Goal: Communication & Community: Answer question/provide support

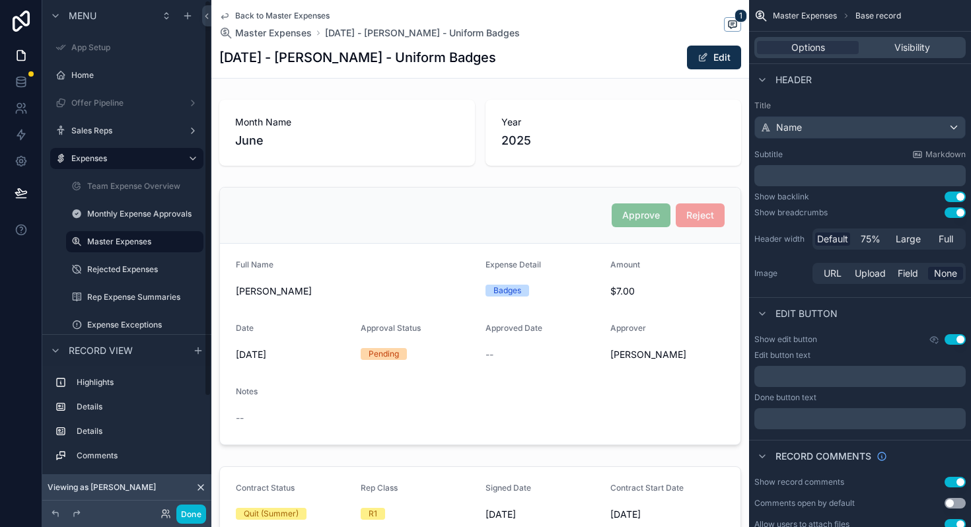
scroll to position [386, 0]
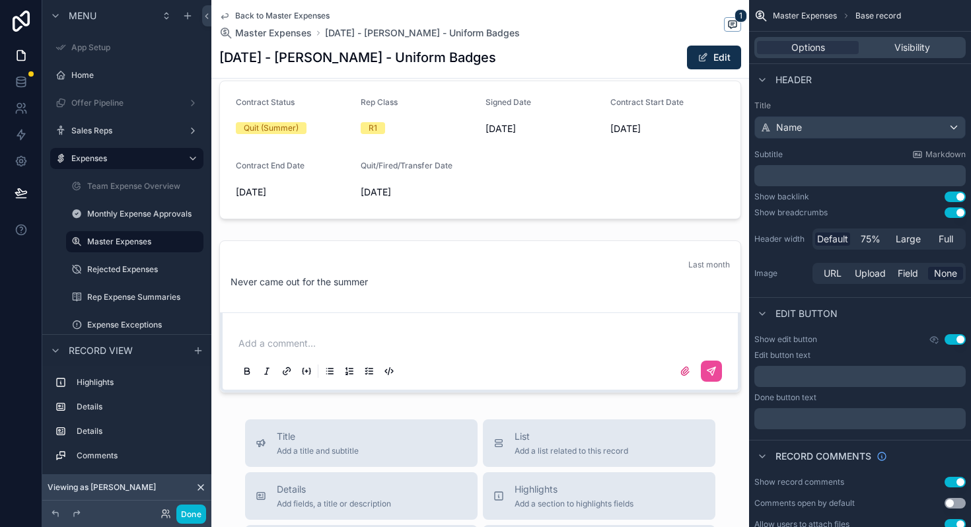
click at [275, 16] on span "Back to Master Expenses" at bounding box center [282, 16] width 94 height 11
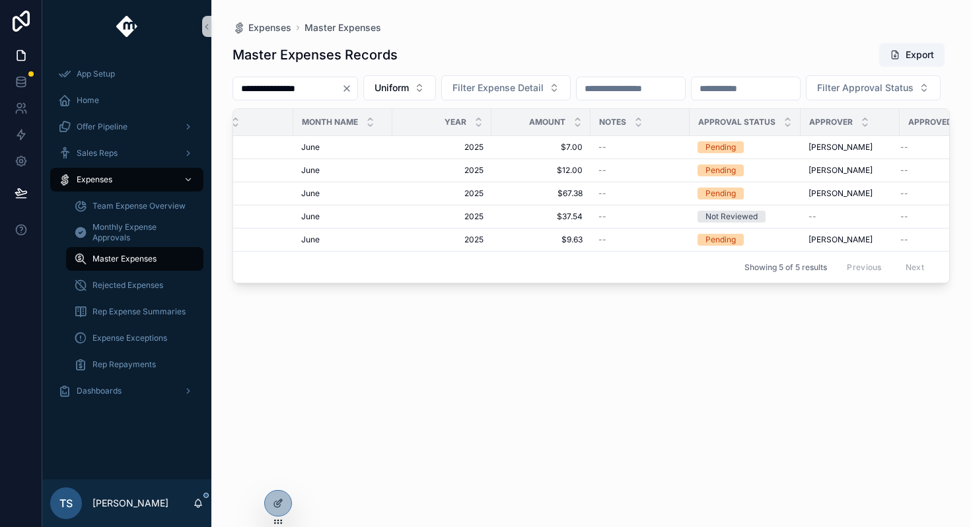
scroll to position [0, 413]
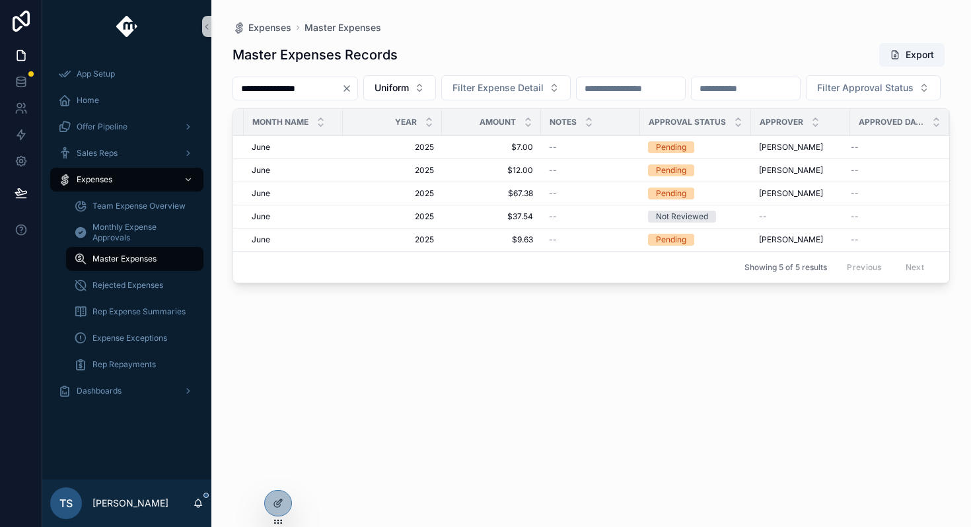
click at [424, 153] on span "2025" at bounding box center [392, 147] width 83 height 11
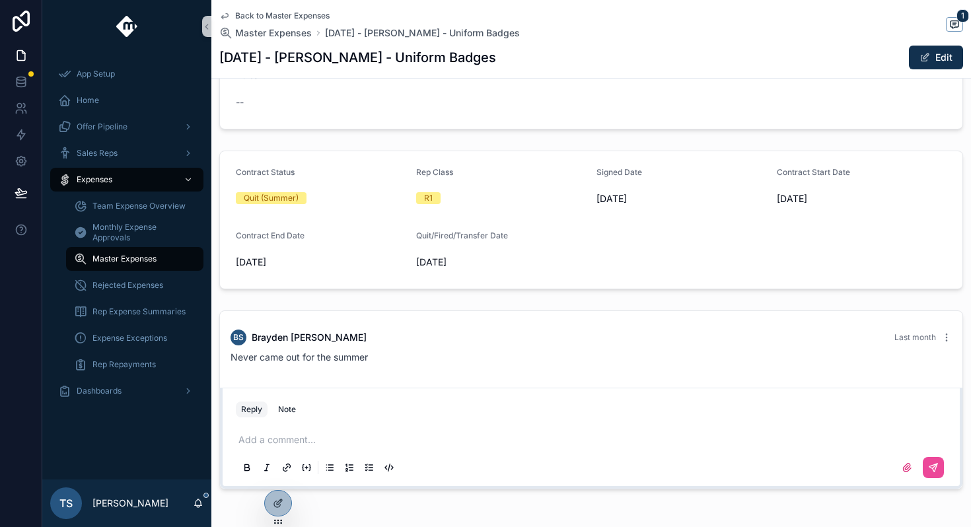
scroll to position [325, 0]
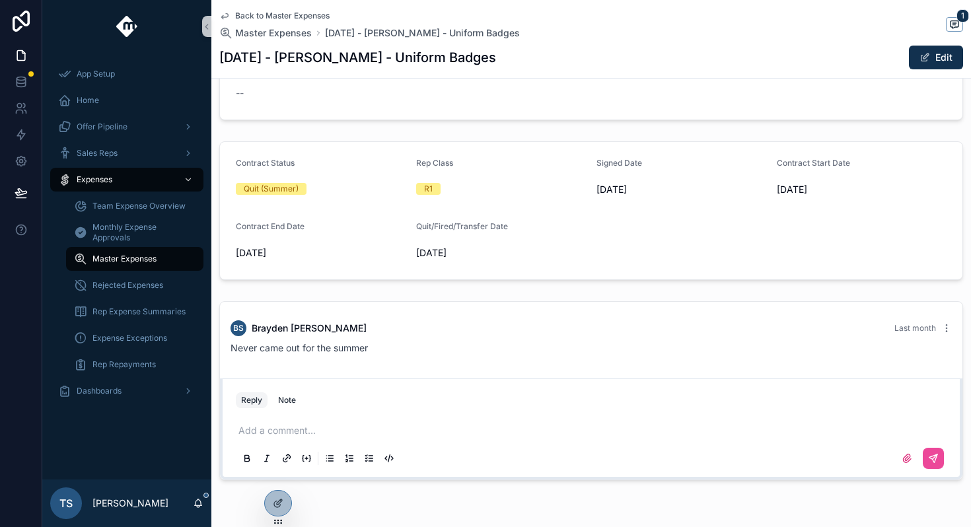
click at [361, 443] on div "Add a comment..." at bounding box center [591, 443] width 711 height 55
click at [391, 423] on div "Add a comment..." at bounding box center [591, 443] width 711 height 55
click at [391, 426] on p "scrollable content" at bounding box center [593, 430] width 711 height 13
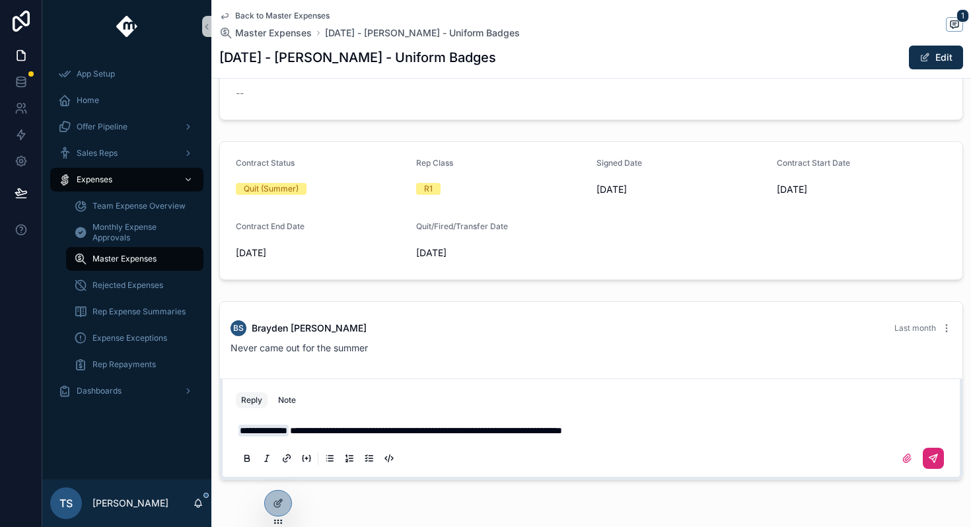
click at [937, 459] on icon "scrollable content" at bounding box center [933, 458] width 11 height 11
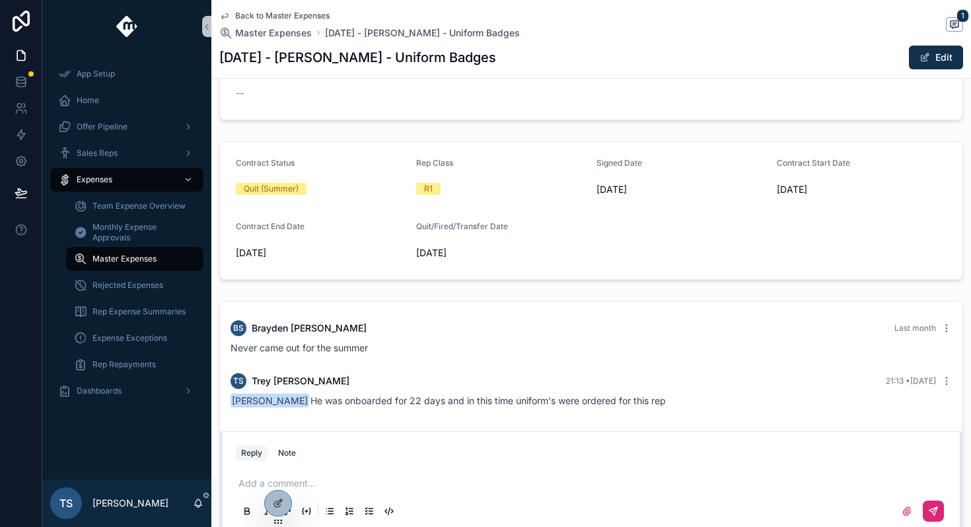
click at [287, 7] on div "Back to Master Expenses Master Expenses [DATE] - [PERSON_NAME] - Uniform Badges…" at bounding box center [591, 39] width 744 height 78
click at [287, 13] on span "Back to Master Expenses" at bounding box center [282, 16] width 94 height 11
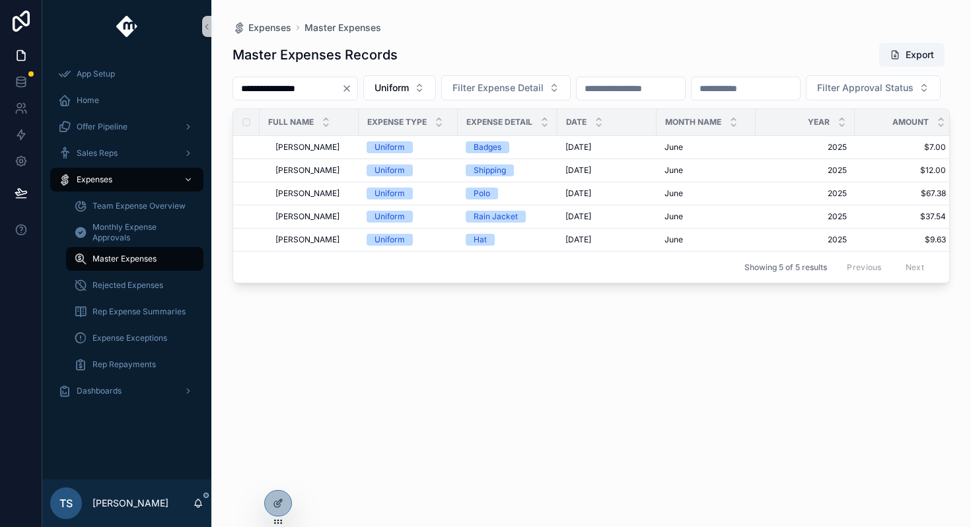
click at [357, 84] on button "Clear" at bounding box center [349, 88] width 16 height 11
click at [327, 86] on input "scrollable content" at bounding box center [287, 88] width 108 height 18
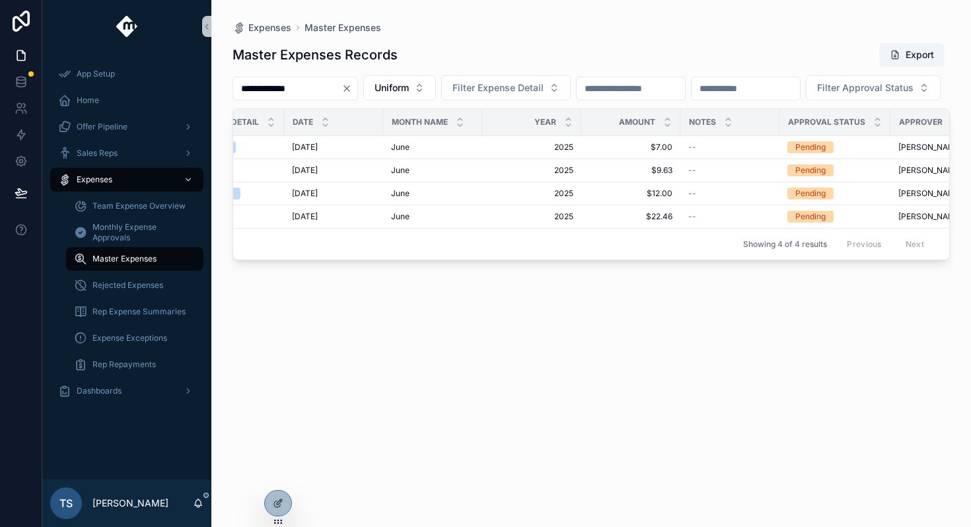
scroll to position [0, 276]
type input "**********"
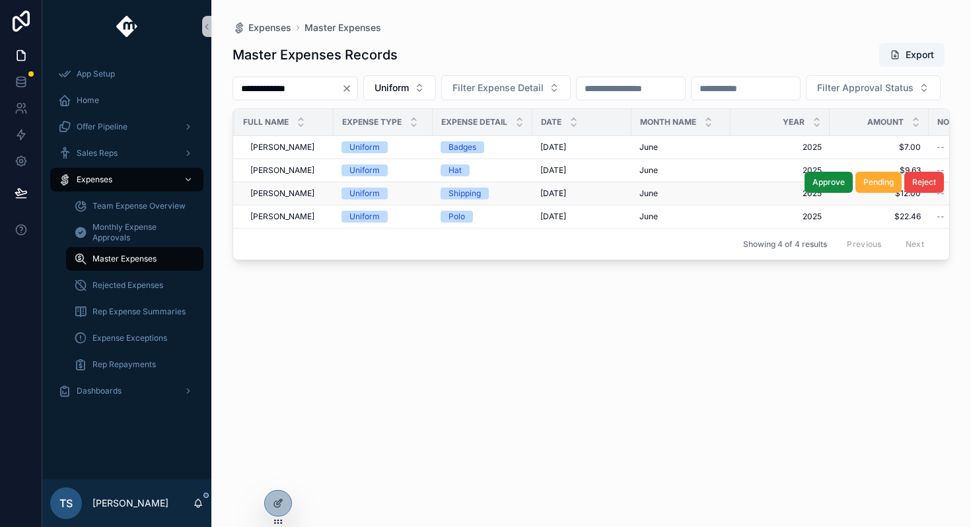
scroll to position [0, 0]
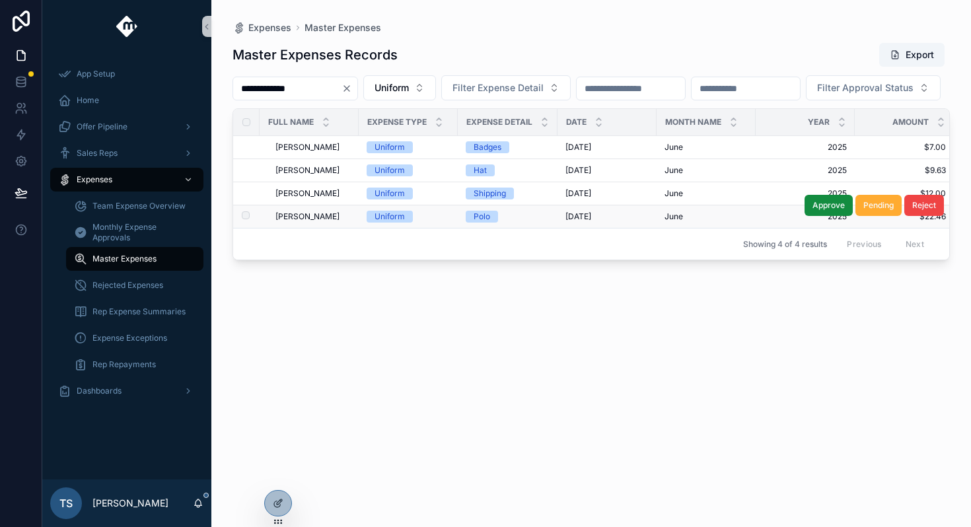
click at [407, 223] on span "Uniform" at bounding box center [390, 217] width 46 height 12
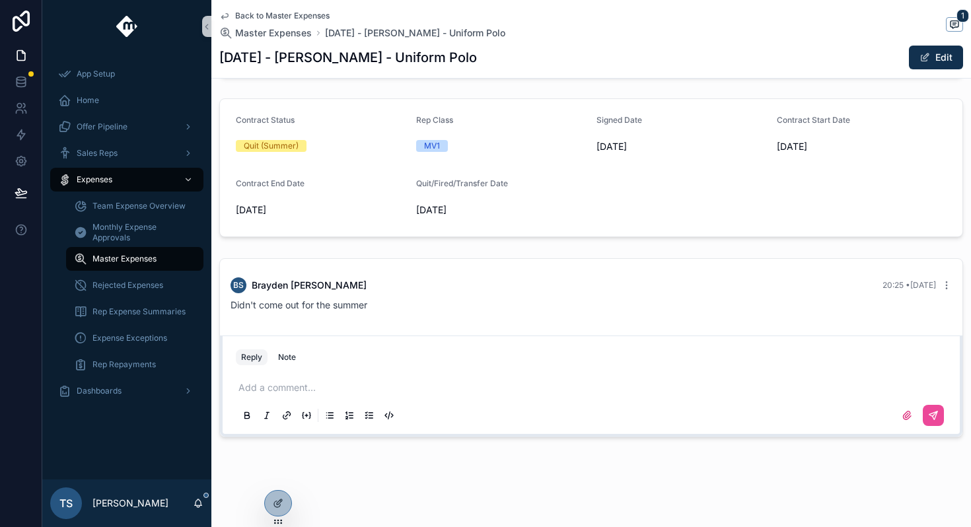
scroll to position [367, 0]
click at [318, 393] on p "scrollable content" at bounding box center [593, 388] width 711 height 13
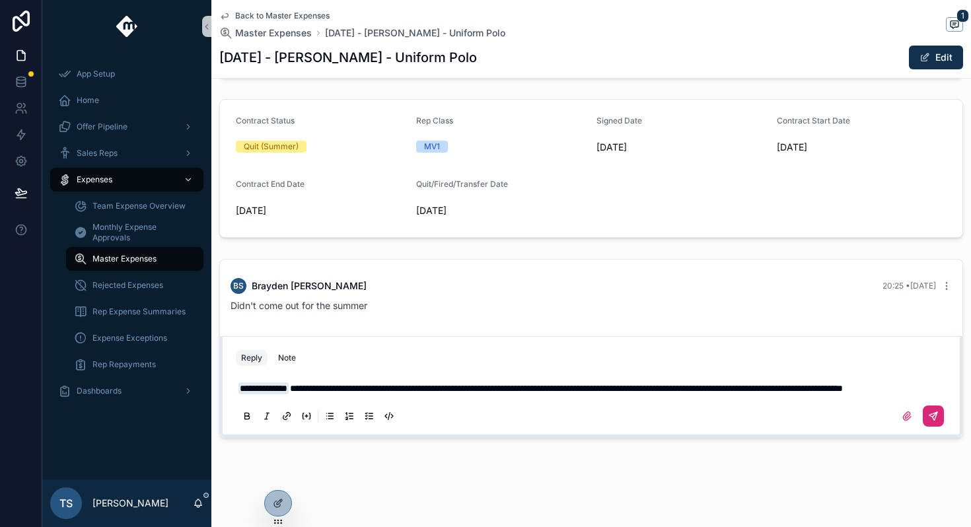
click at [933, 420] on icon "scrollable content" at bounding box center [933, 416] width 8 height 8
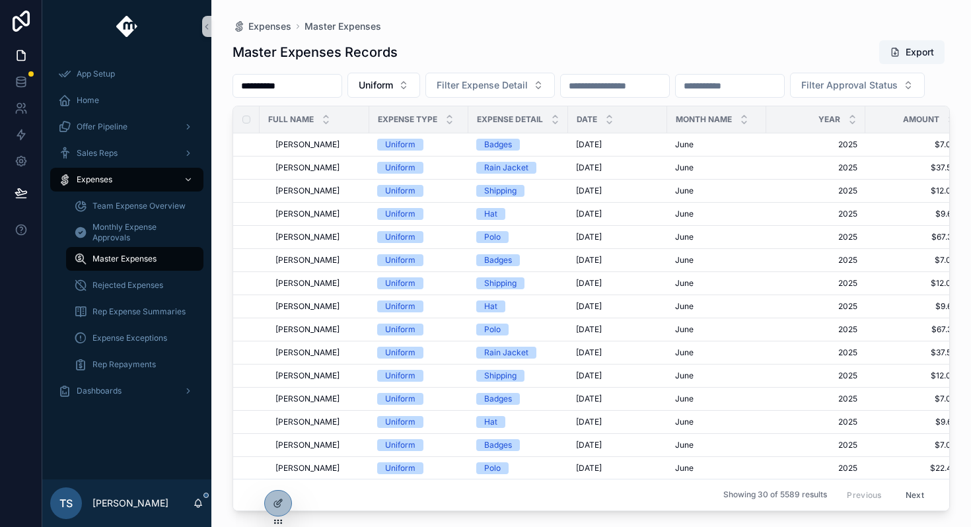
type input "**********"
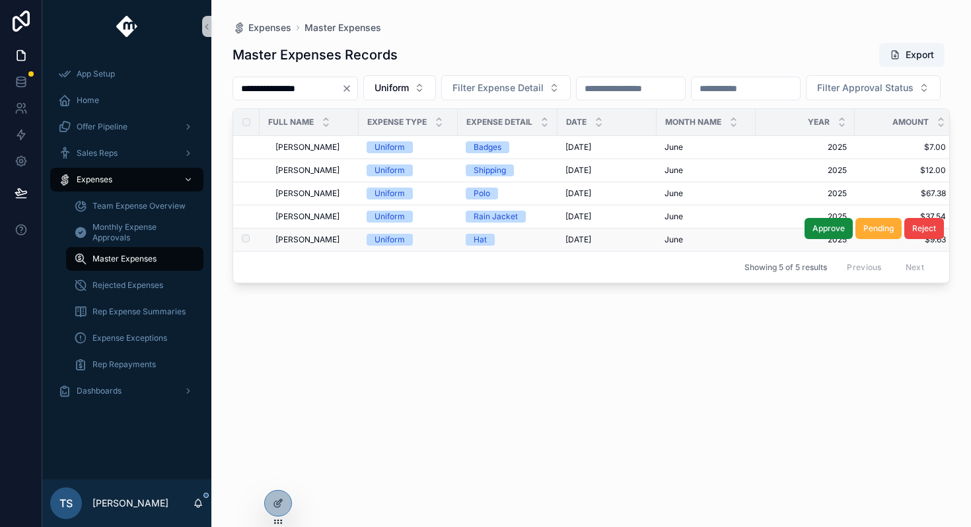
click at [313, 252] on td "[PERSON_NAME] [PERSON_NAME]" at bounding box center [309, 240] width 99 height 23
click at [314, 245] on span "[PERSON_NAME]" at bounding box center [307, 239] width 64 height 11
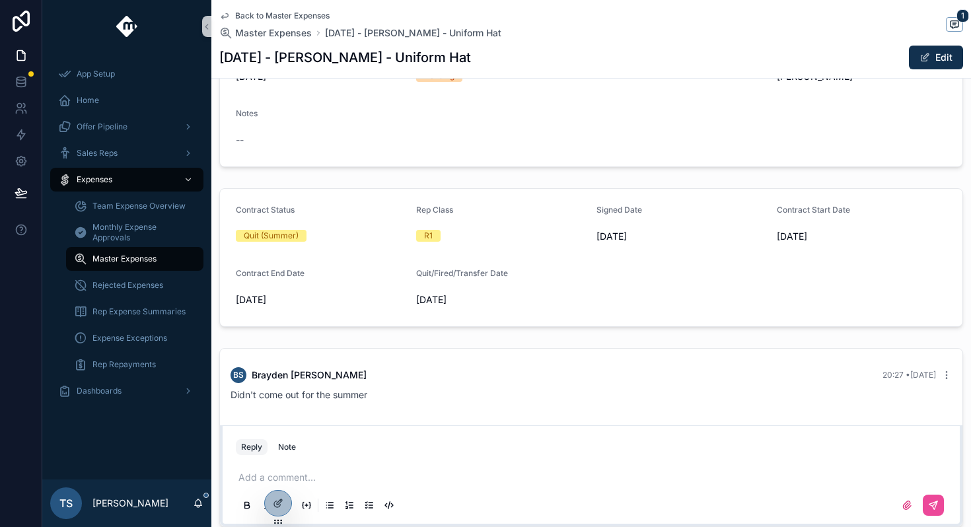
scroll to position [281, 0]
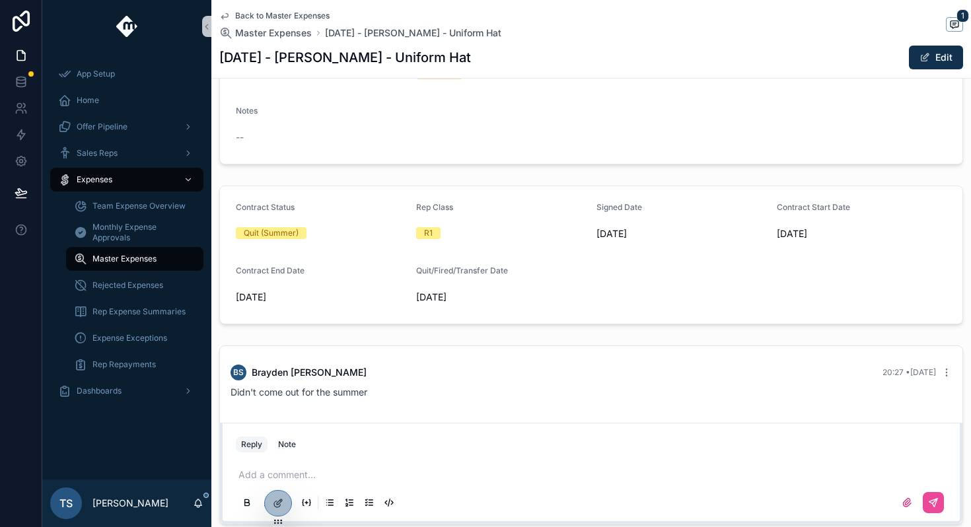
click at [278, 18] on span "Back to Master Expenses" at bounding box center [282, 16] width 94 height 11
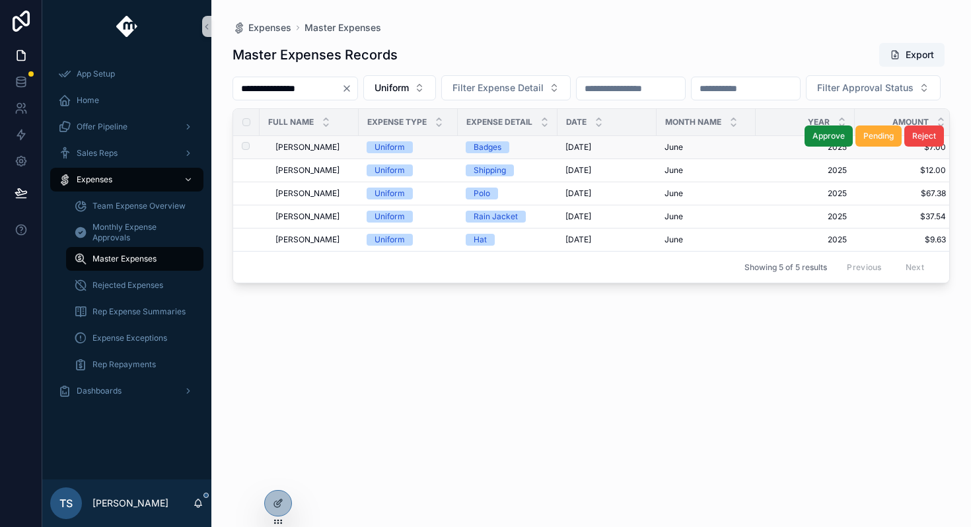
click at [334, 153] on div "[PERSON_NAME] [PERSON_NAME]" at bounding box center [312, 147] width 75 height 11
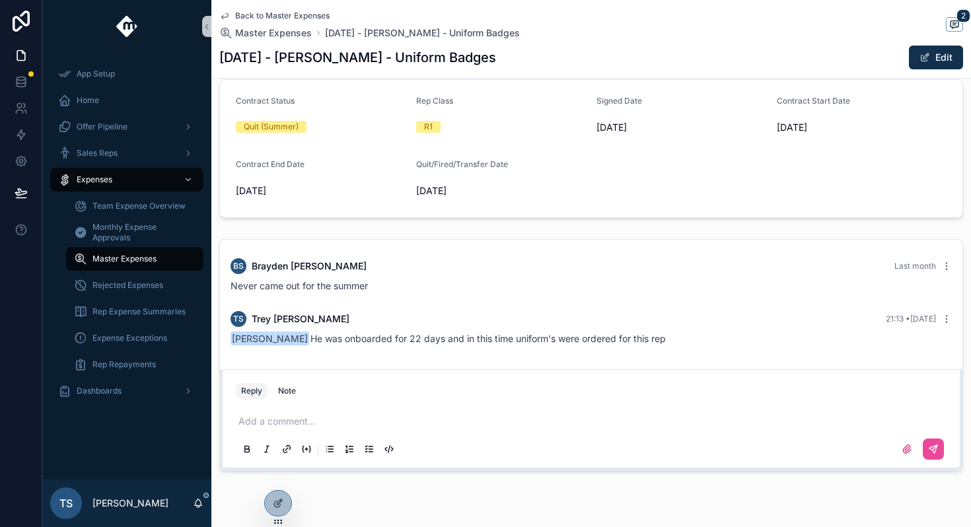
scroll to position [421, 0]
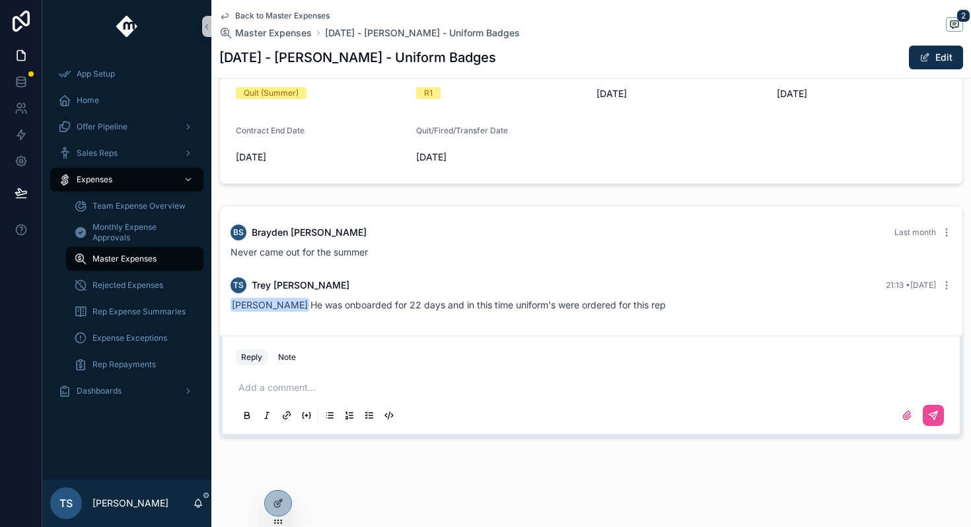
click at [481, 302] on span "[PERSON_NAME] He was onboarded for 22 days and in this time uniform's were orde…" at bounding box center [448, 304] width 435 height 11
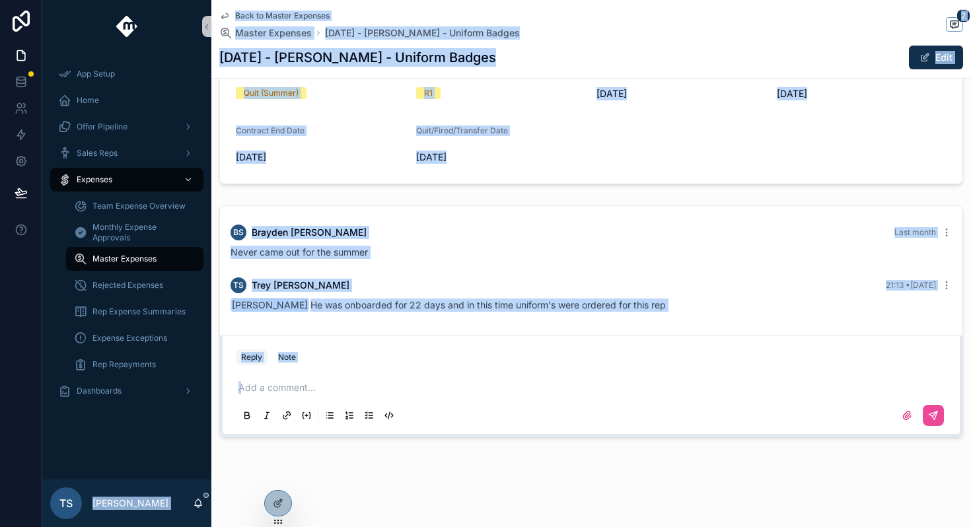
click at [657, 310] on span "[PERSON_NAME] He was onboarded for 22 days and in this time uniform's were orde…" at bounding box center [448, 304] width 435 height 11
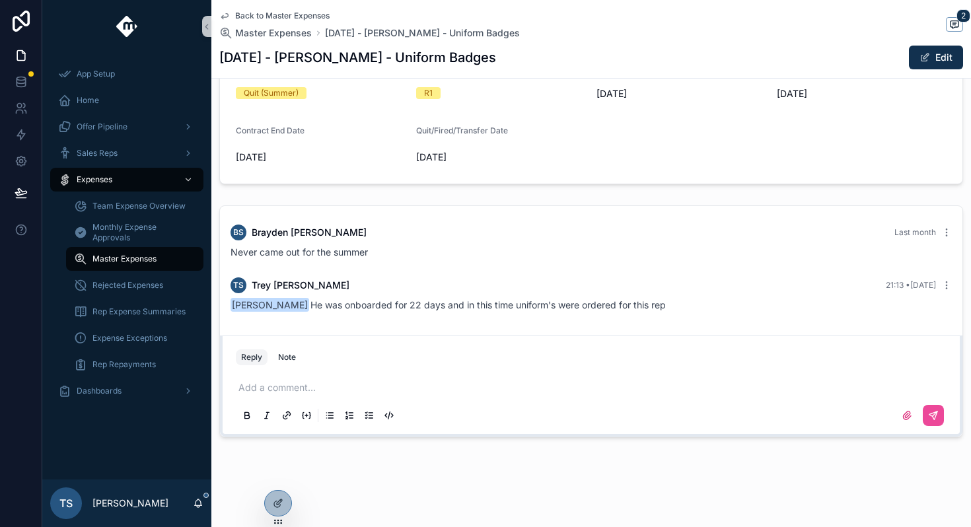
drag, startPoint x: 670, startPoint y: 307, endPoint x: 250, endPoint y: 310, distance: 420.1
click at [250, 310] on div "[PERSON_NAME] He was onboarded for 22 days and in this time uniform's were orde…" at bounding box center [591, 305] width 721 height 13
click at [250, 310] on span "[PERSON_NAME]" at bounding box center [270, 305] width 79 height 14
drag, startPoint x: 225, startPoint y: 304, endPoint x: 507, endPoint y: 316, distance: 281.6
click at [507, 316] on div "TS [PERSON_NAME] 21:13 • [DATE] [PERSON_NAME] He was onboarded for 22 days and …" at bounding box center [591, 294] width 737 height 50
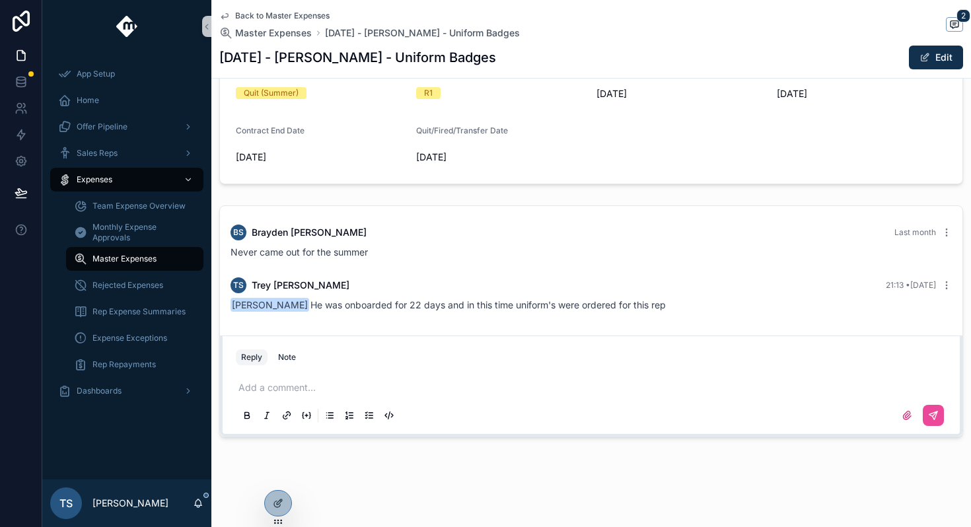
copy span "[PERSON_NAME] He was onboarded for 22 days and in this time uniform's were orde…"
click at [248, 17] on span "Back to Master Expenses" at bounding box center [282, 16] width 94 height 11
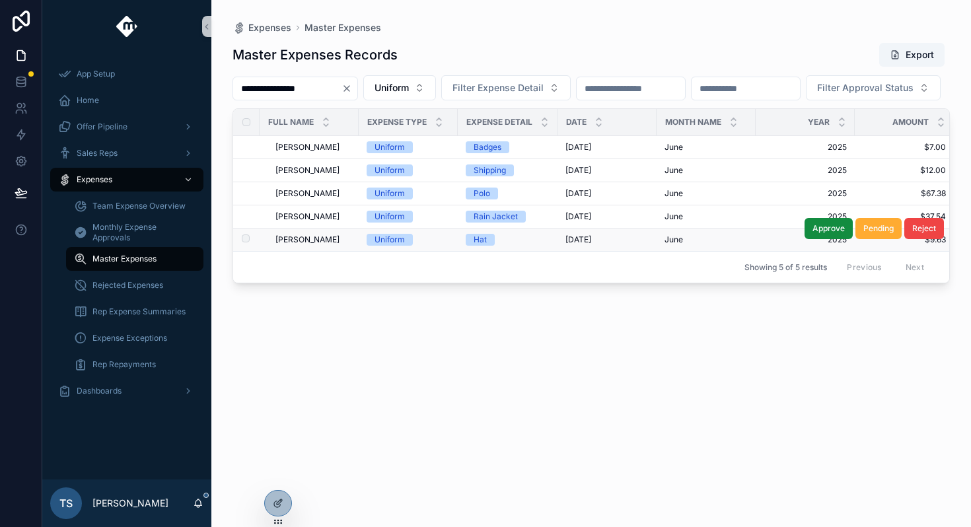
click at [313, 245] on span "[PERSON_NAME]" at bounding box center [307, 239] width 64 height 11
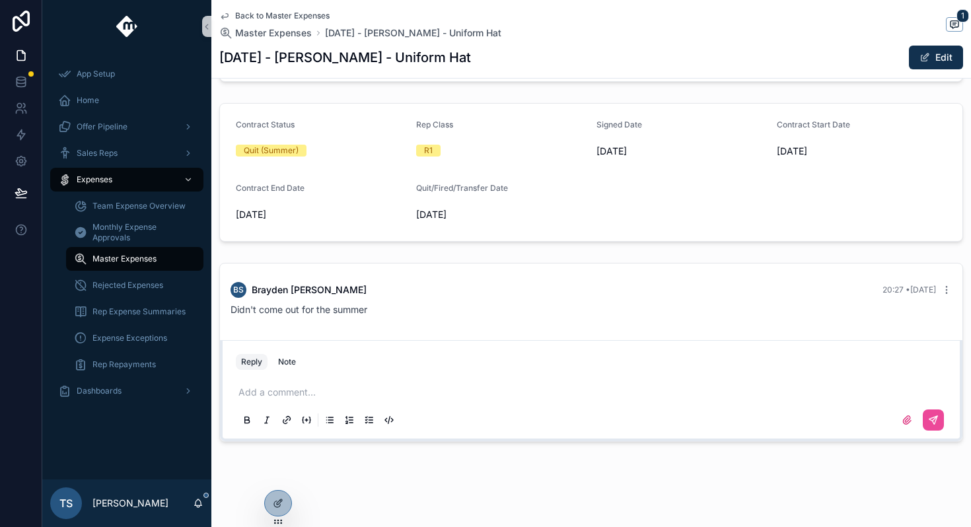
scroll to position [368, 0]
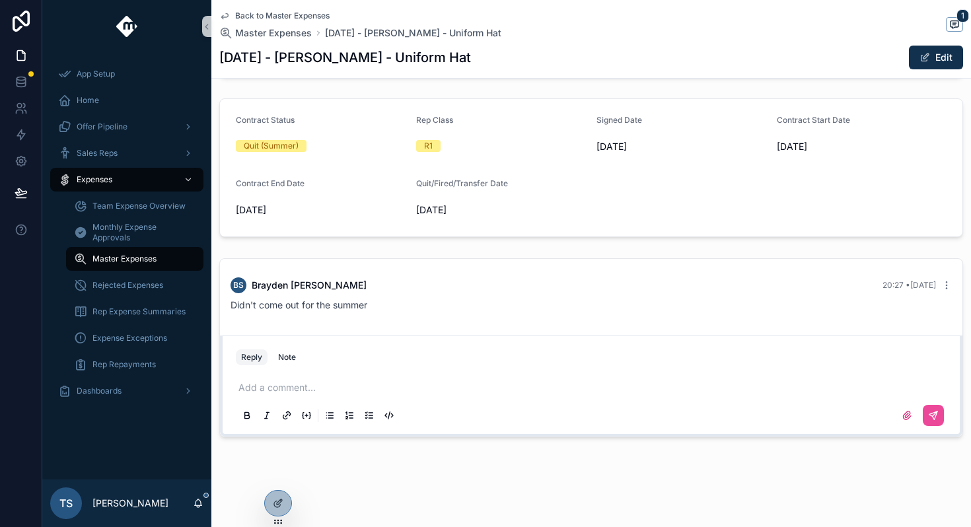
click at [353, 383] on p "scrollable content" at bounding box center [593, 387] width 711 height 13
click at [239, 386] on span "**********" at bounding box center [397, 387] width 318 height 9
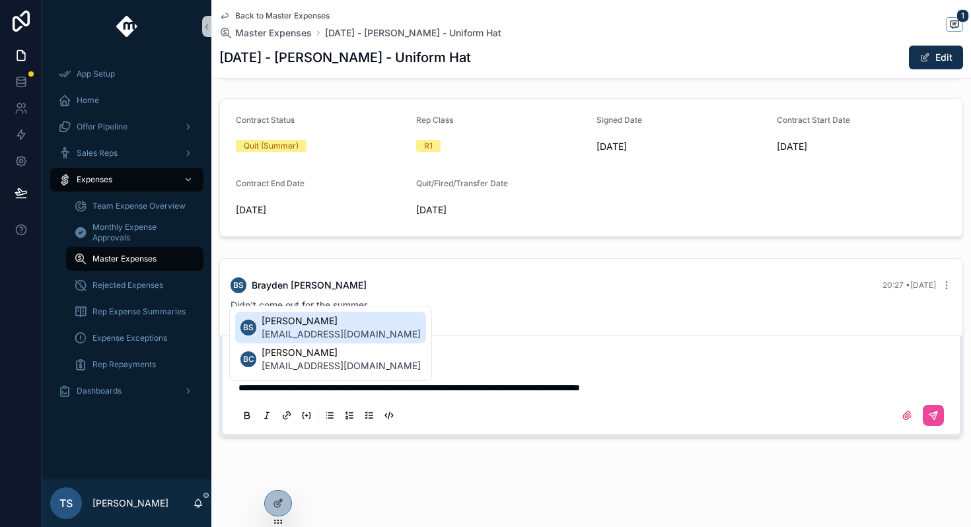
click at [336, 328] on span "[EMAIL_ADDRESS][DOMAIN_NAME]" at bounding box center [341, 334] width 159 height 13
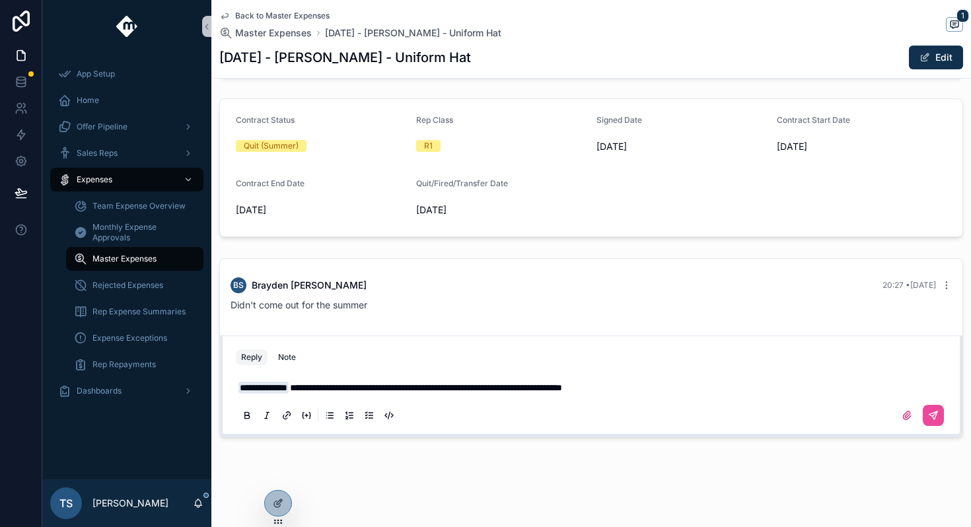
click at [935, 427] on div "scrollable content" at bounding box center [591, 415] width 711 height 26
click at [935, 421] on button "scrollable content" at bounding box center [933, 415] width 21 height 21
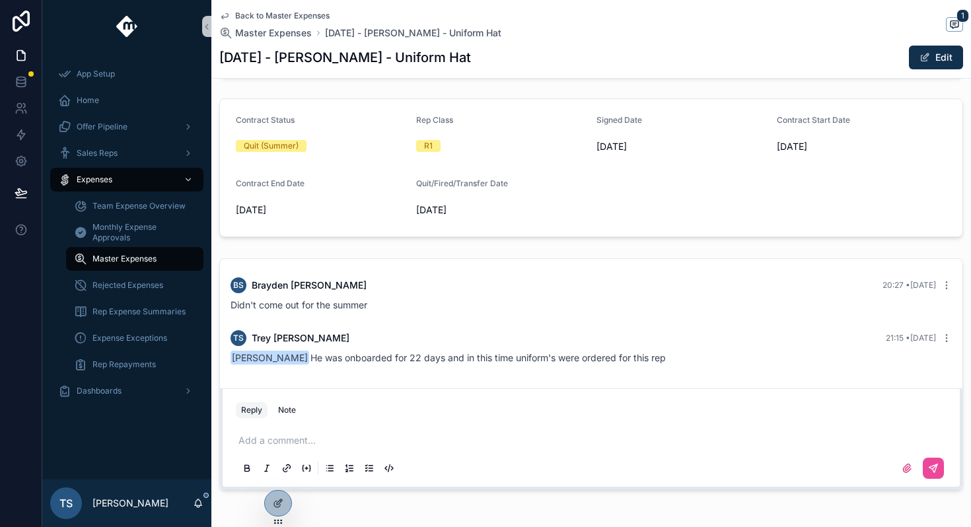
click at [291, 10] on div "Back to Master Expenses Master Expenses [DATE] - [PERSON_NAME] - Uniform Hat [D…" at bounding box center [591, 39] width 744 height 78
click at [291, 11] on span "Back to Master Expenses" at bounding box center [282, 16] width 94 height 11
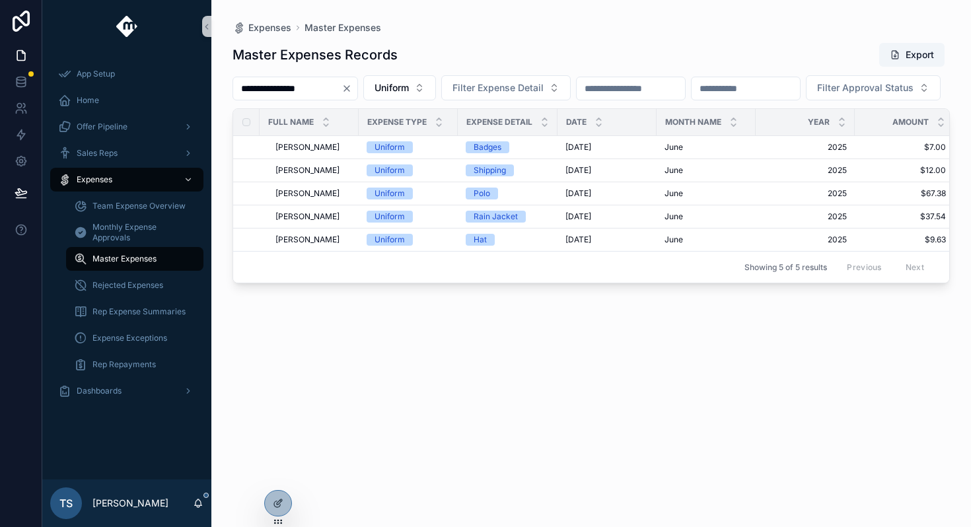
click at [357, 87] on button "Clear" at bounding box center [349, 88] width 16 height 11
click at [308, 94] on input "scrollable content" at bounding box center [287, 88] width 108 height 18
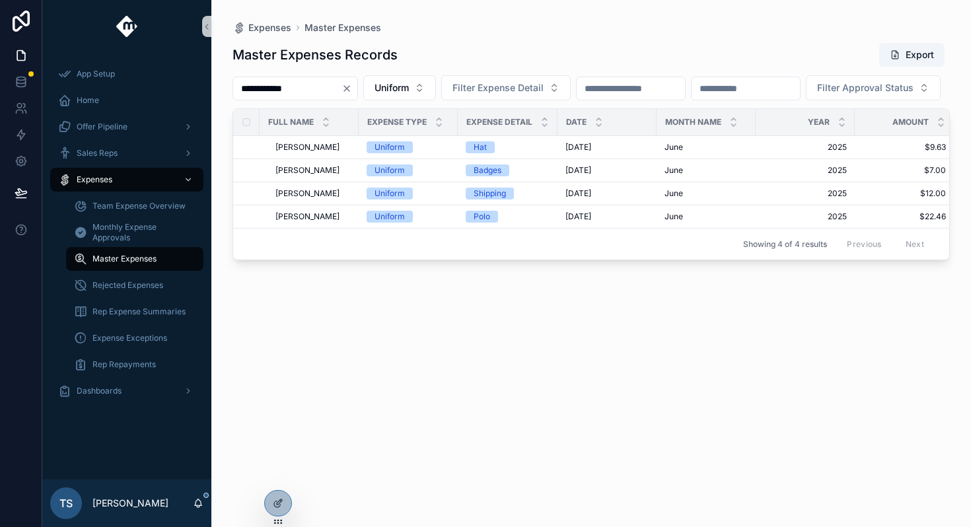
type input "**********"
click at [419, 80] on button "Uniform" at bounding box center [399, 87] width 73 height 25
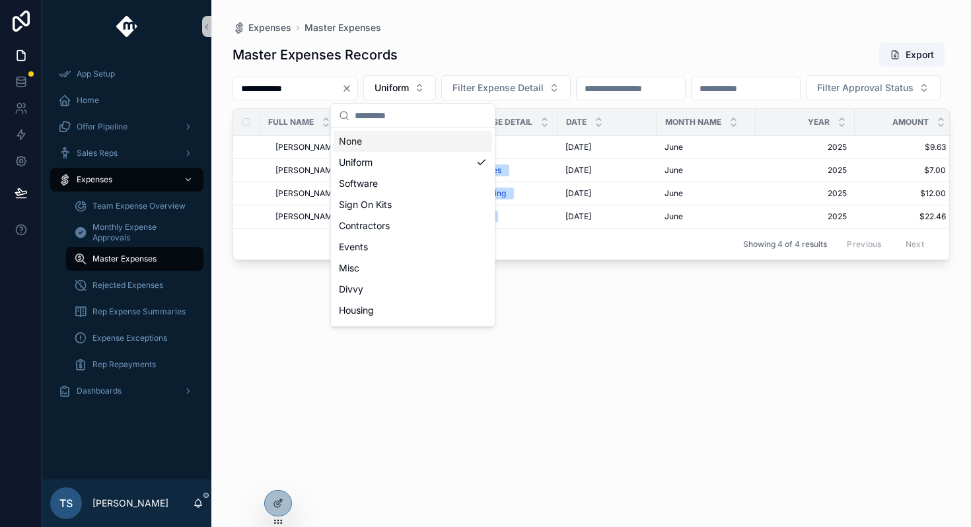
click at [393, 137] on div "None" at bounding box center [413, 141] width 159 height 21
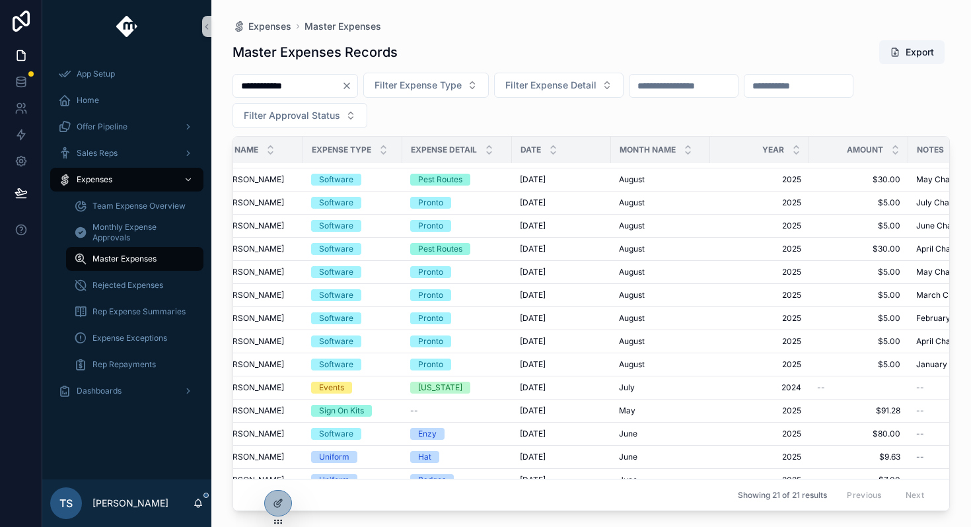
scroll to position [182, 55]
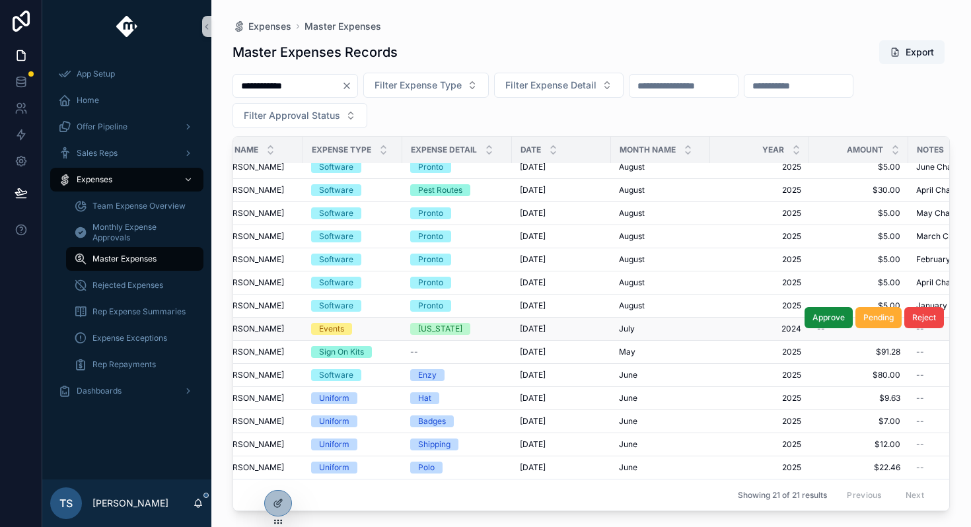
click at [448, 328] on span "[US_STATE]" at bounding box center [440, 329] width 60 height 12
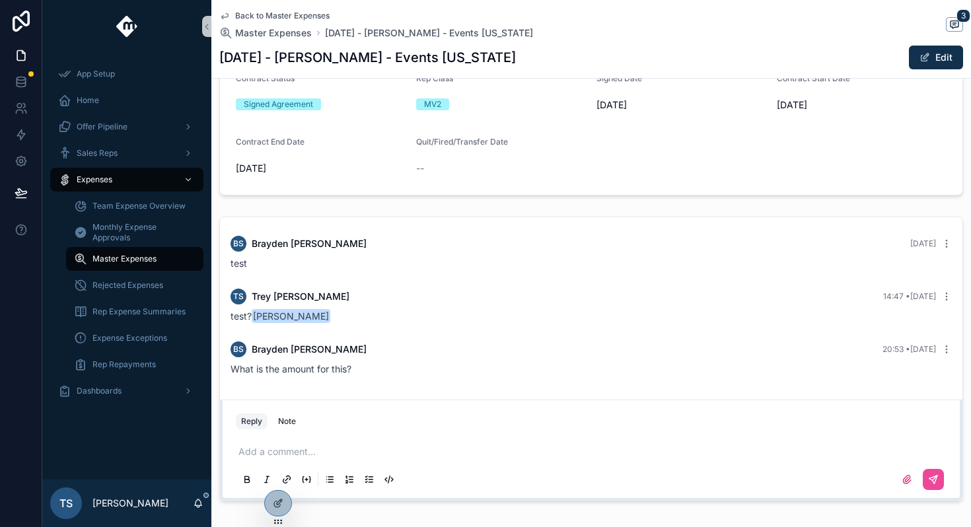
scroll to position [406, 0]
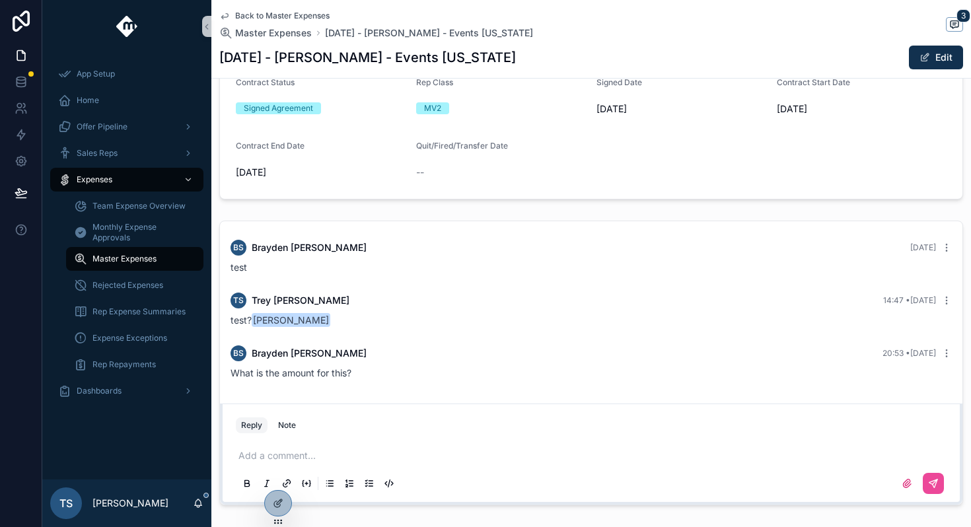
click at [337, 450] on p "scrollable content" at bounding box center [593, 455] width 711 height 13
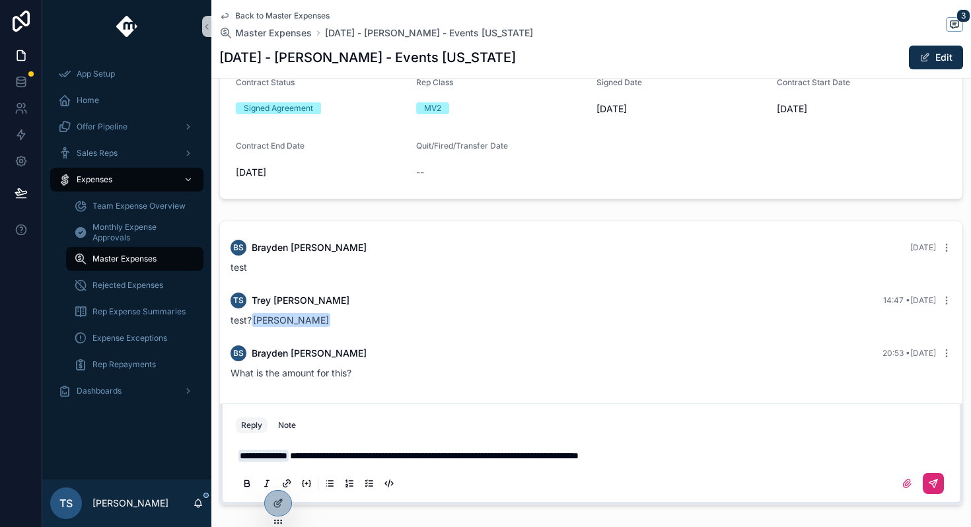
click at [934, 484] on icon "scrollable content" at bounding box center [933, 483] width 11 height 11
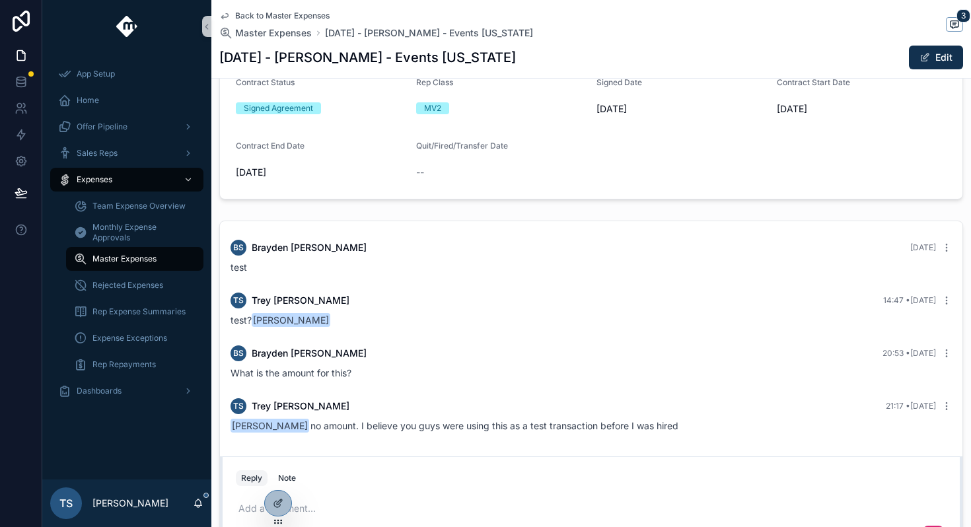
click at [284, 15] on span "Back to Master Expenses" at bounding box center [282, 16] width 94 height 11
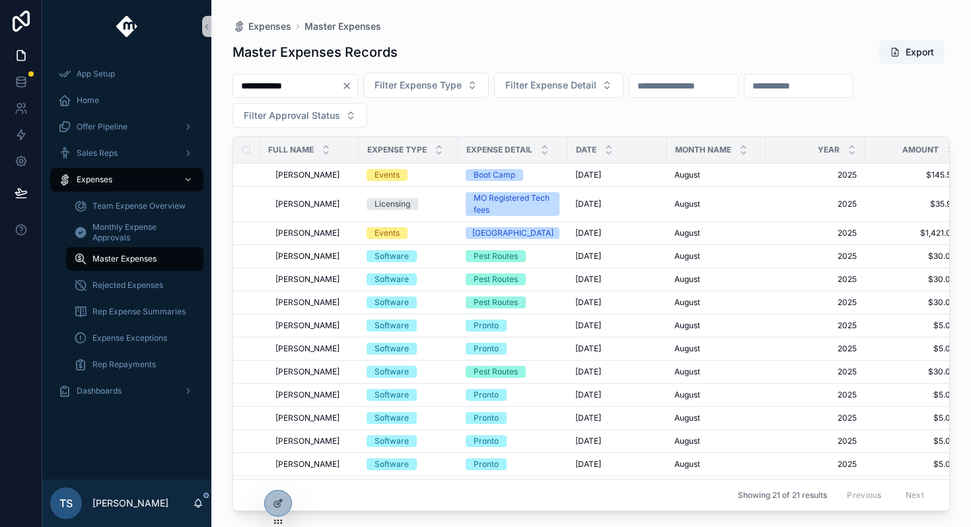
click at [283, 81] on input "**********" at bounding box center [287, 86] width 108 height 18
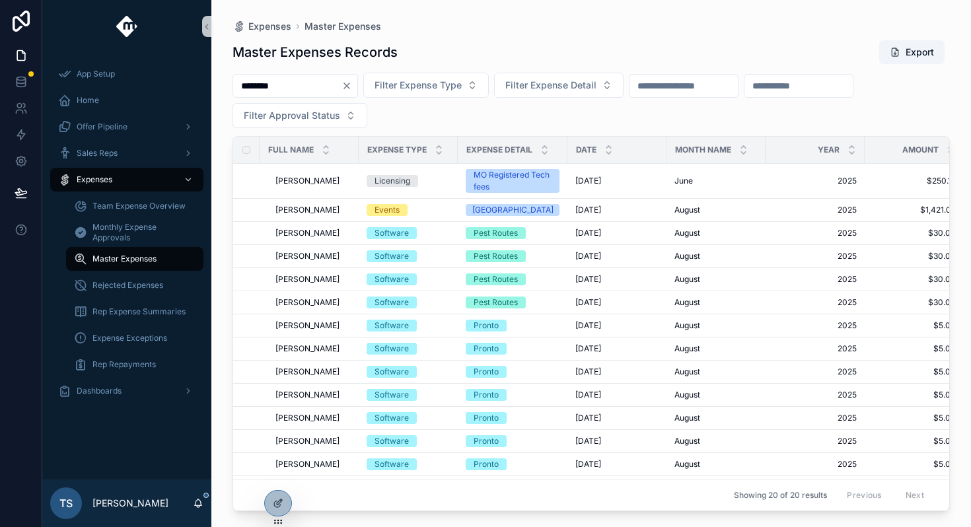
type input "********"
click at [384, 209] on div "Events" at bounding box center [386, 210] width 25 height 12
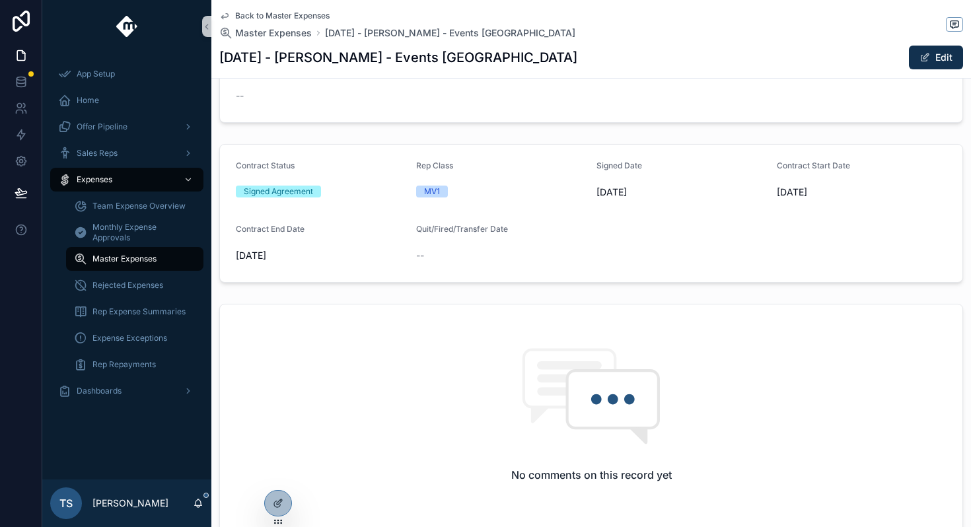
scroll to position [398, 0]
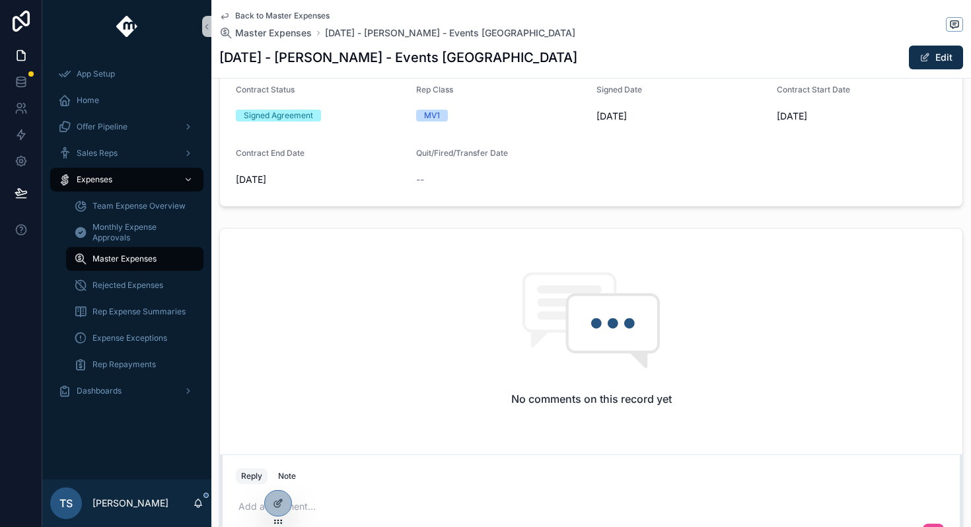
click at [285, 18] on span "Back to Master Expenses" at bounding box center [282, 16] width 94 height 11
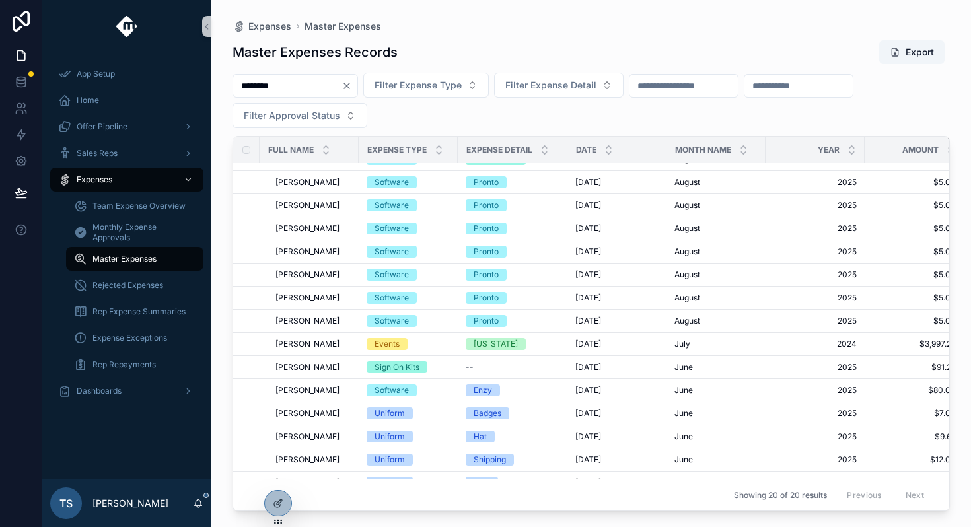
scroll to position [159, 0]
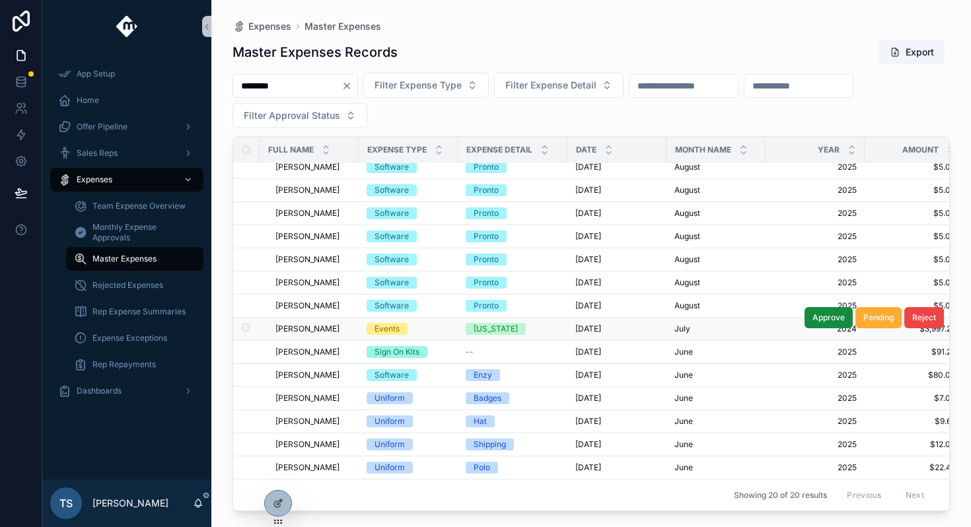
click at [320, 325] on span "[PERSON_NAME]" at bounding box center [307, 329] width 64 height 11
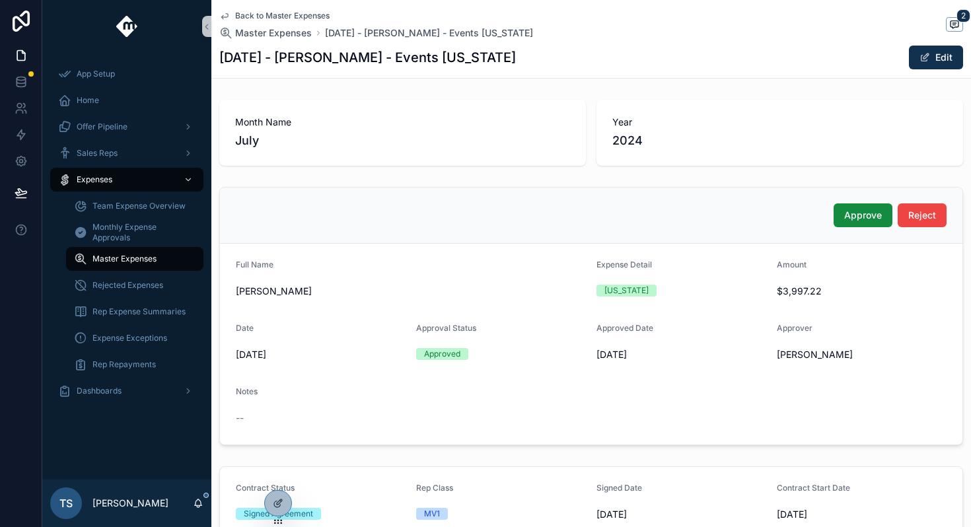
click at [285, 12] on span "Back to Master Expenses" at bounding box center [282, 16] width 94 height 11
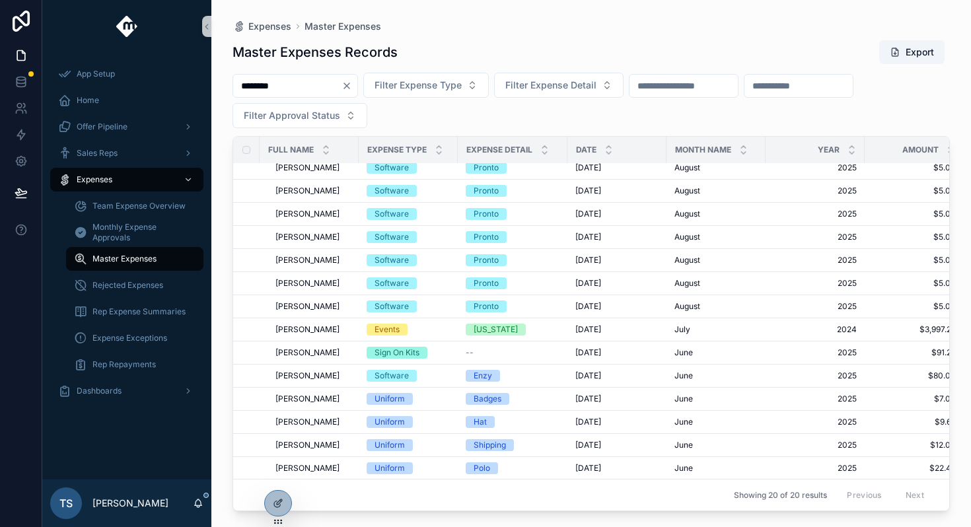
scroll to position [159, 0]
click at [352, 87] on icon "Clear" at bounding box center [346, 86] width 11 height 11
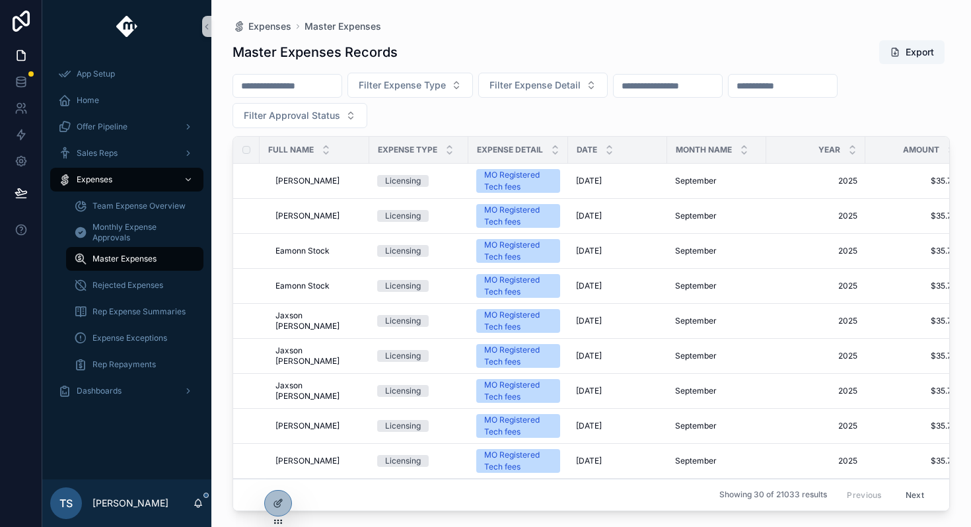
click at [324, 88] on input "scrollable content" at bounding box center [287, 86] width 108 height 18
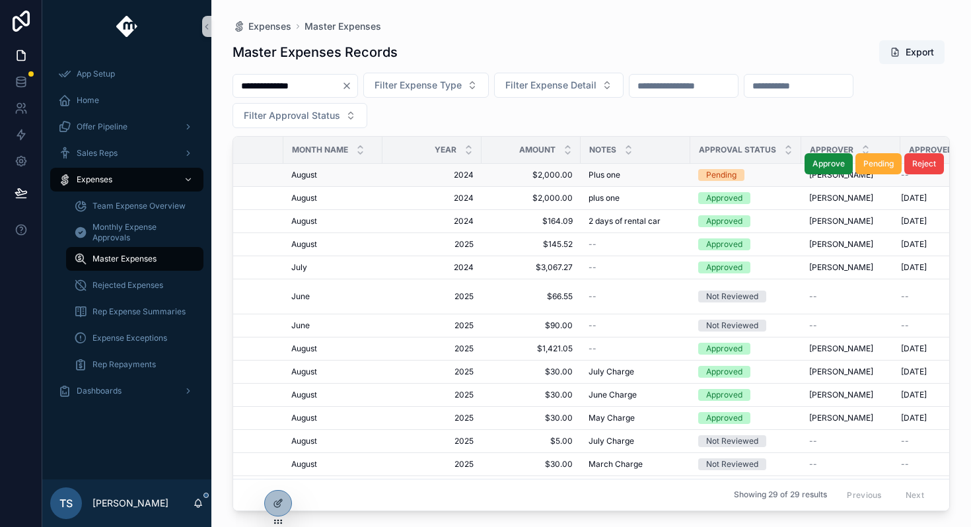
scroll to position [0, 423]
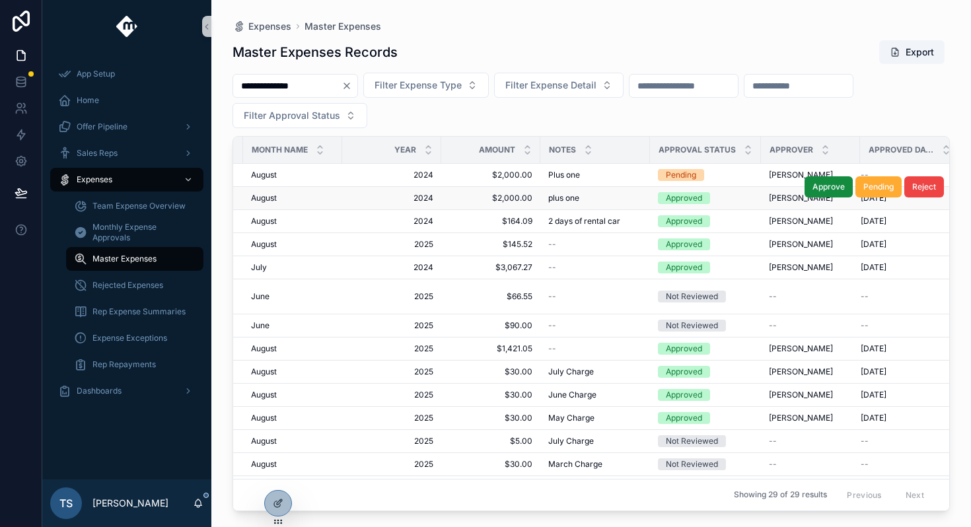
type input "**********"
click at [565, 194] on span "plus one" at bounding box center [563, 198] width 31 height 11
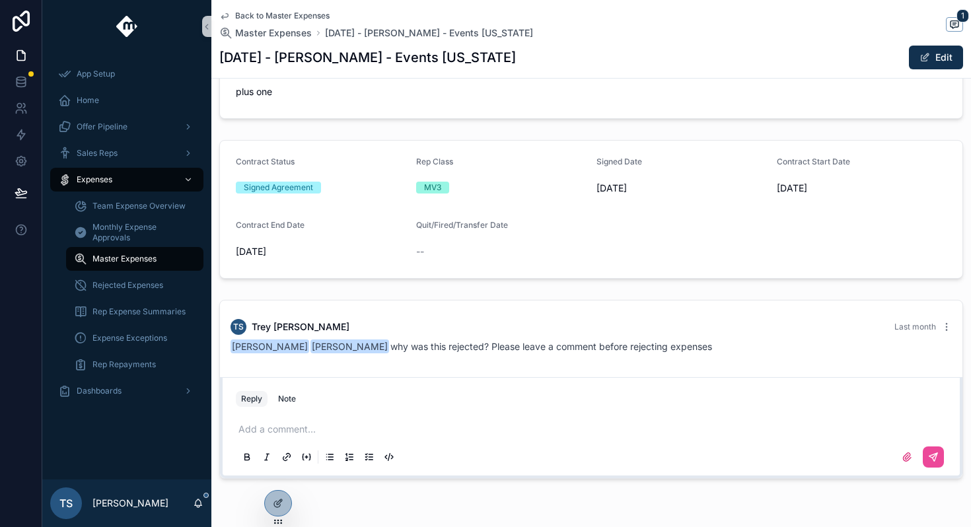
scroll to position [368, 0]
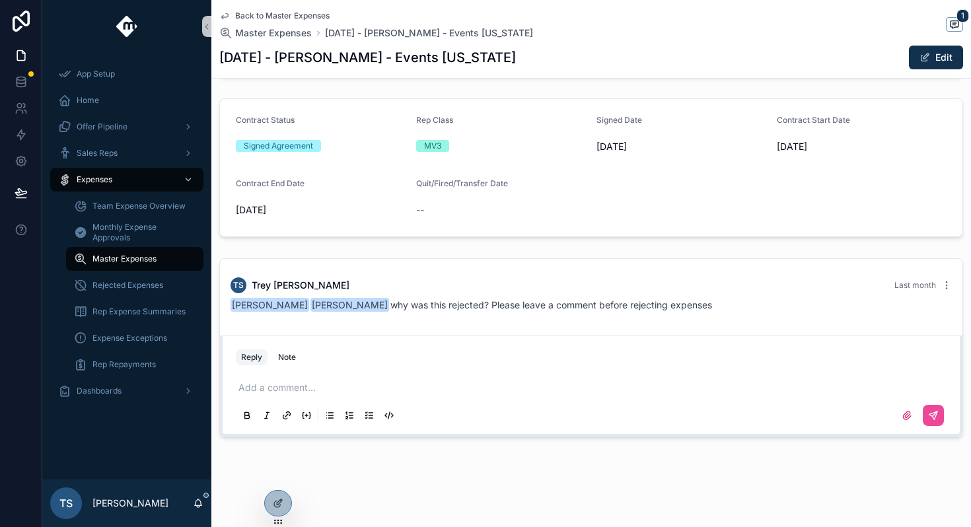
click at [273, 15] on span "Back to Master Expenses" at bounding box center [282, 16] width 94 height 11
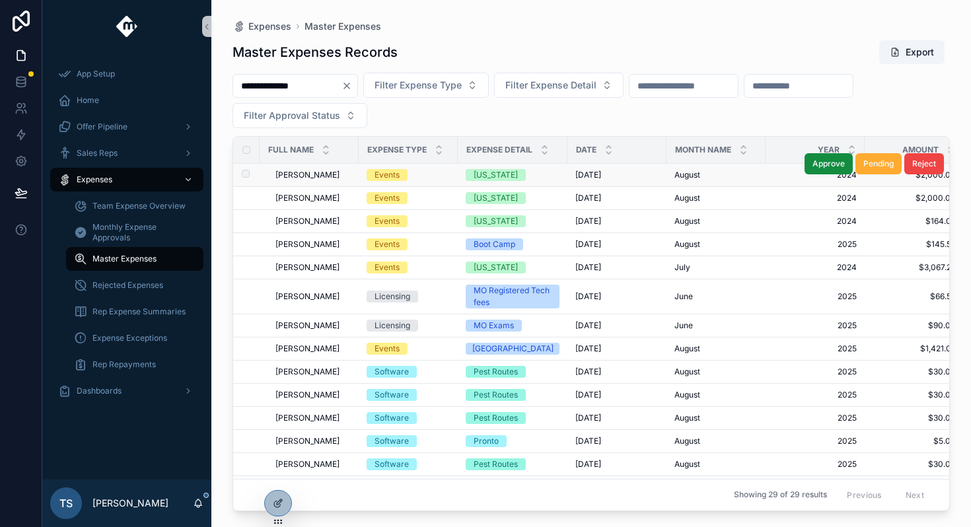
click at [440, 176] on div "Events" at bounding box center [408, 175] width 83 height 12
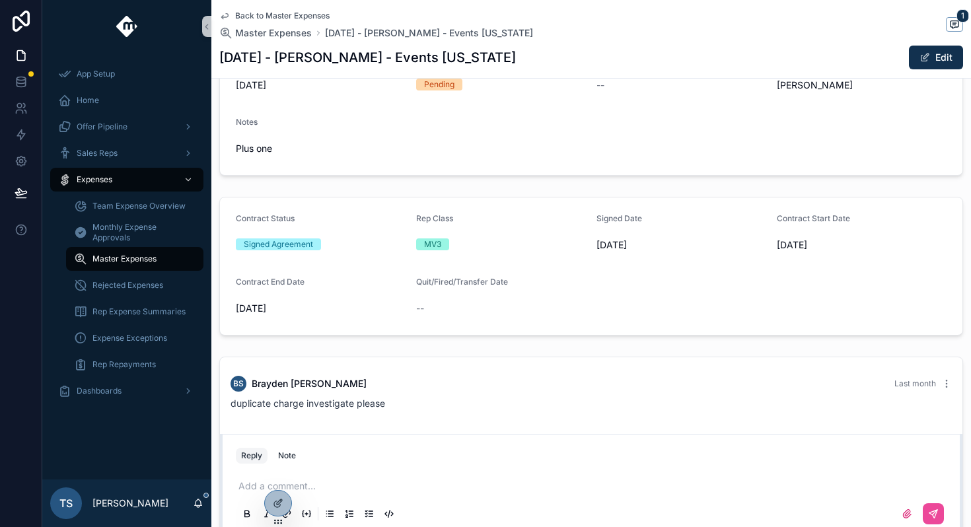
scroll to position [259, 0]
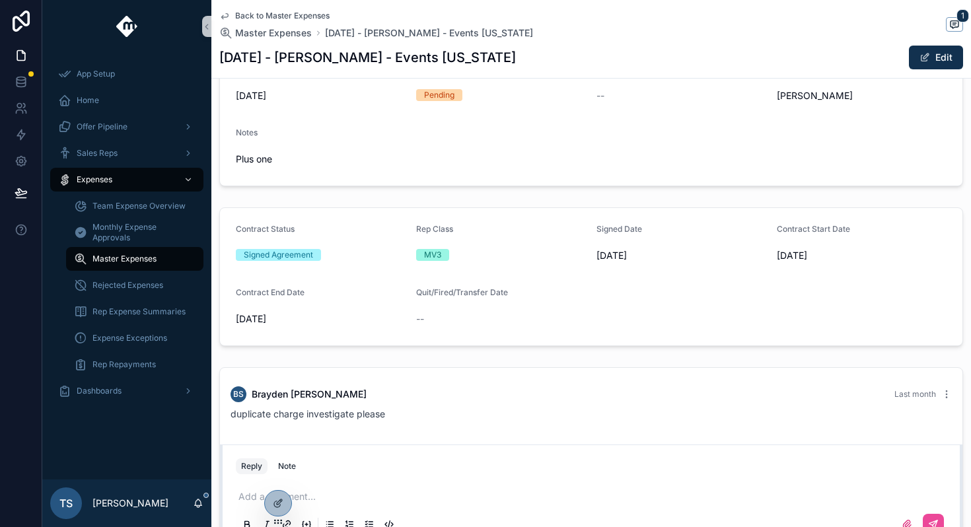
click at [286, 15] on span "Back to Master Expenses" at bounding box center [282, 16] width 94 height 11
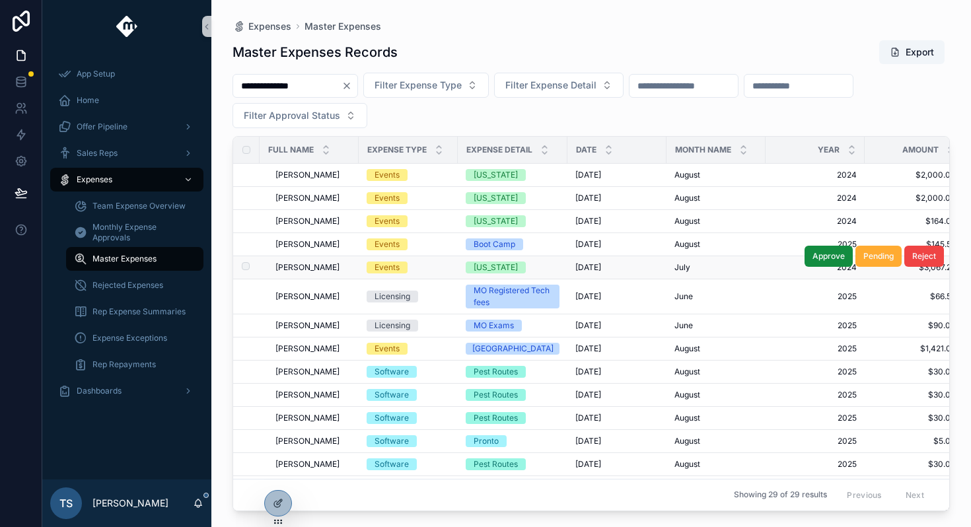
click at [406, 269] on span "Events" at bounding box center [387, 268] width 41 height 12
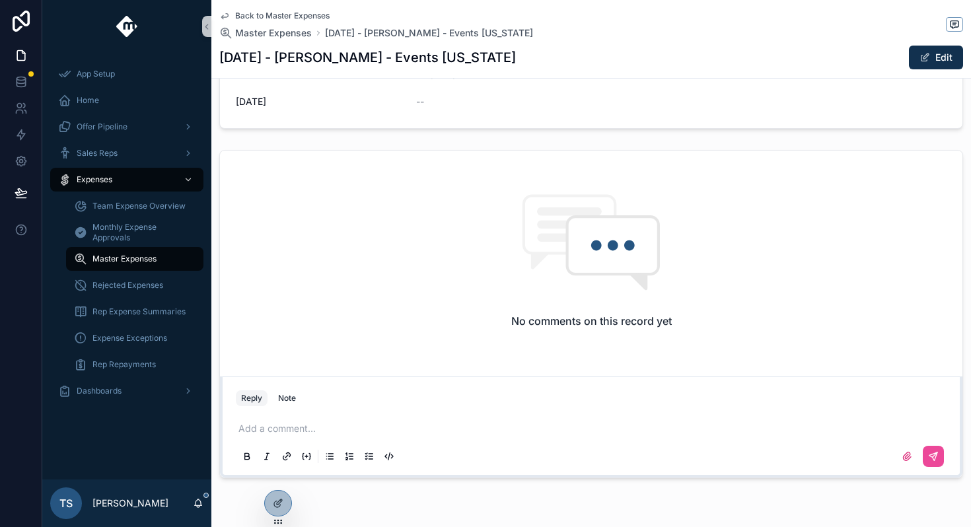
scroll to position [517, 0]
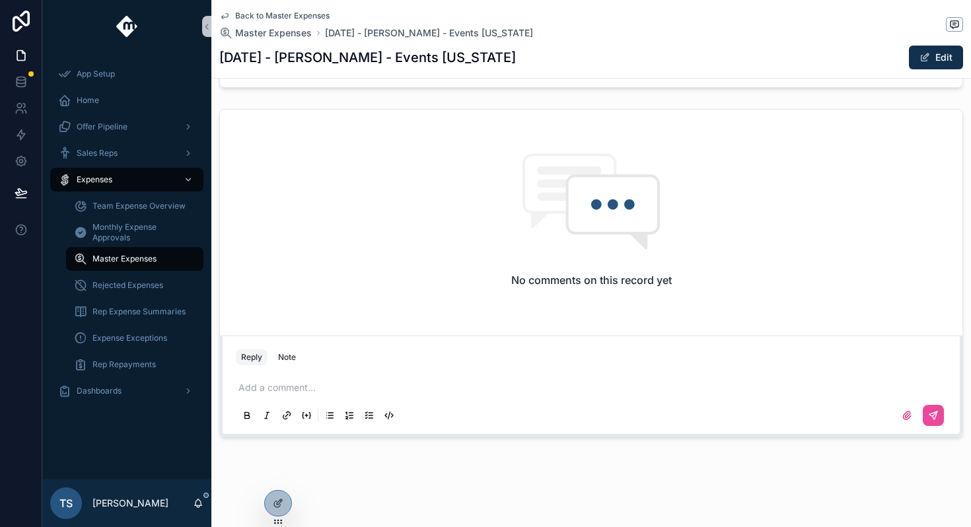
click at [293, 17] on span "Back to Master Expenses" at bounding box center [282, 16] width 94 height 11
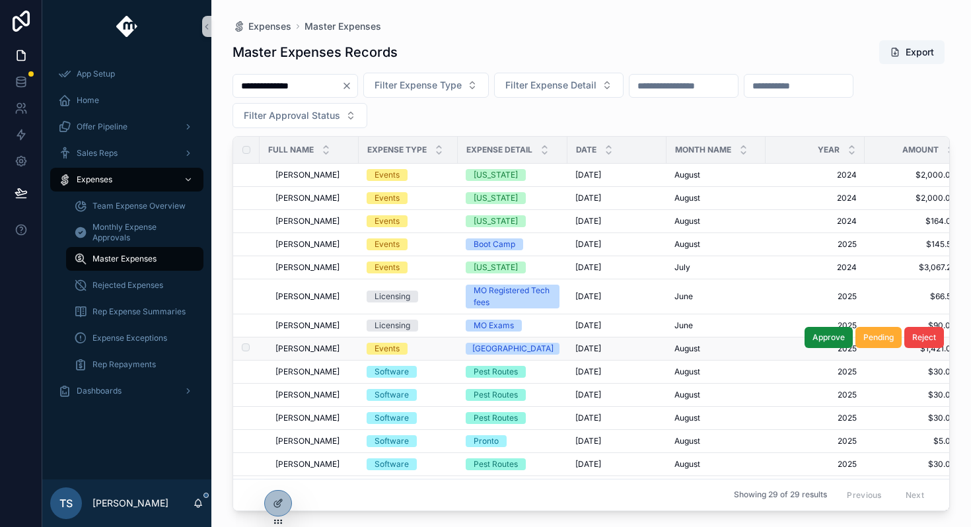
click at [380, 349] on div "Events" at bounding box center [386, 349] width 25 height 12
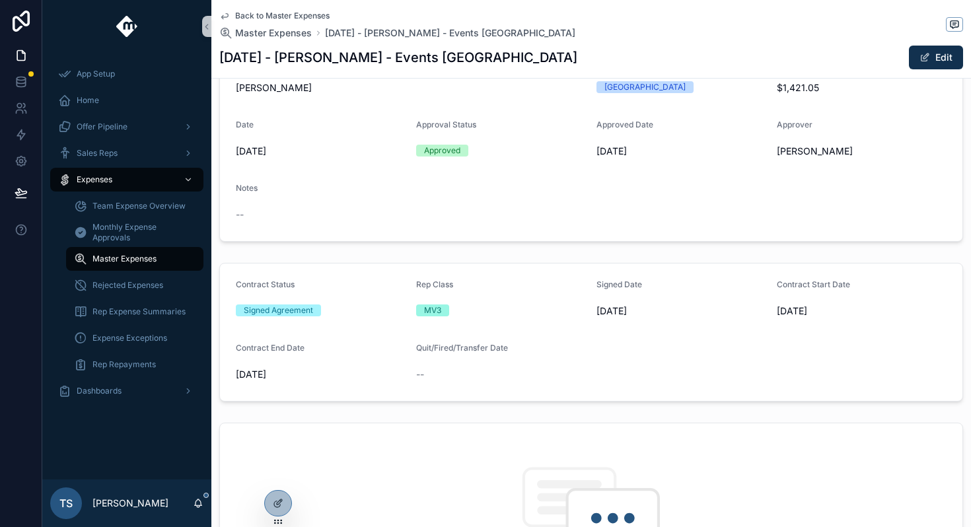
scroll to position [379, 0]
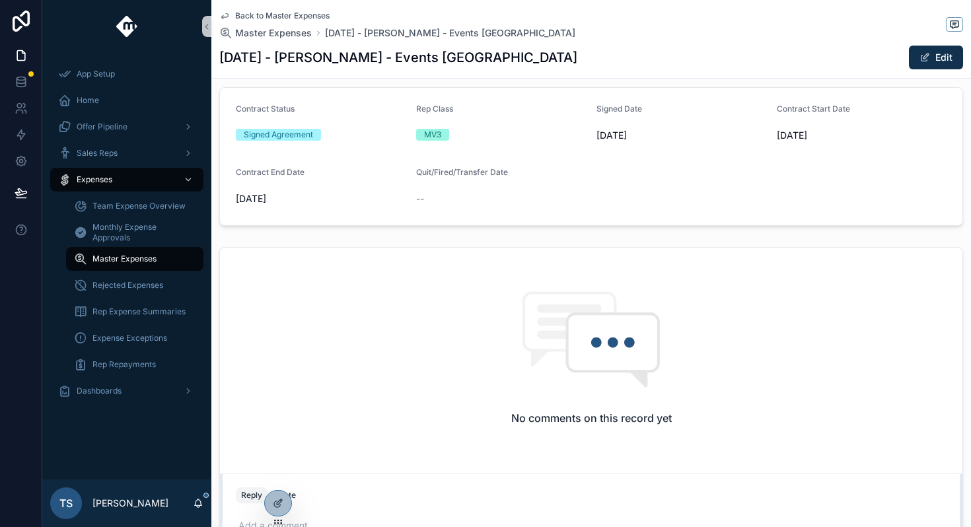
click at [287, 14] on span "Back to Master Expenses" at bounding box center [282, 16] width 94 height 11
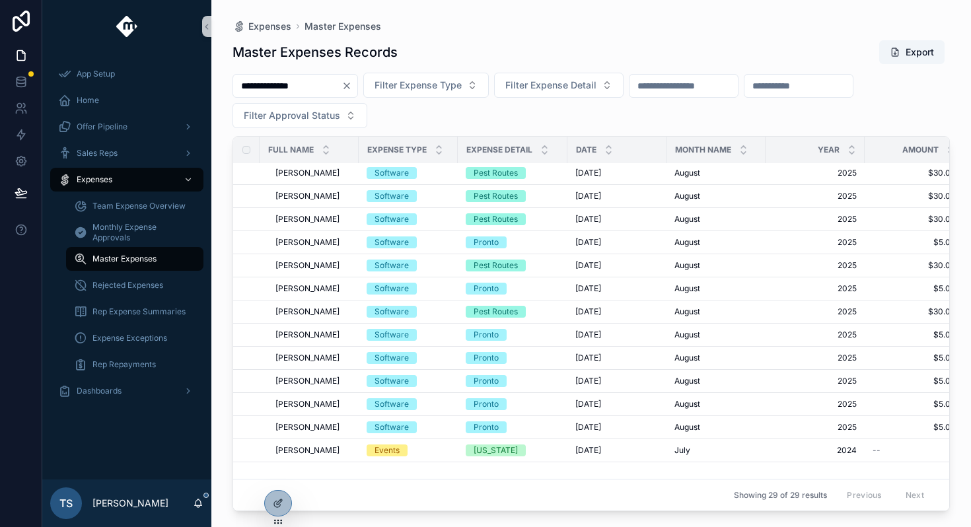
scroll to position [292, 0]
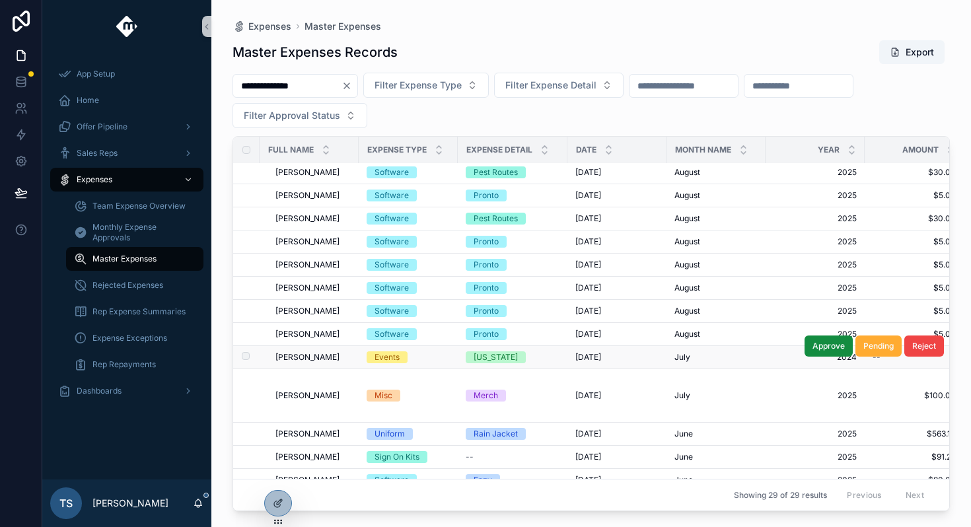
click at [511, 351] on div "[US_STATE]" at bounding box center [513, 357] width 94 height 12
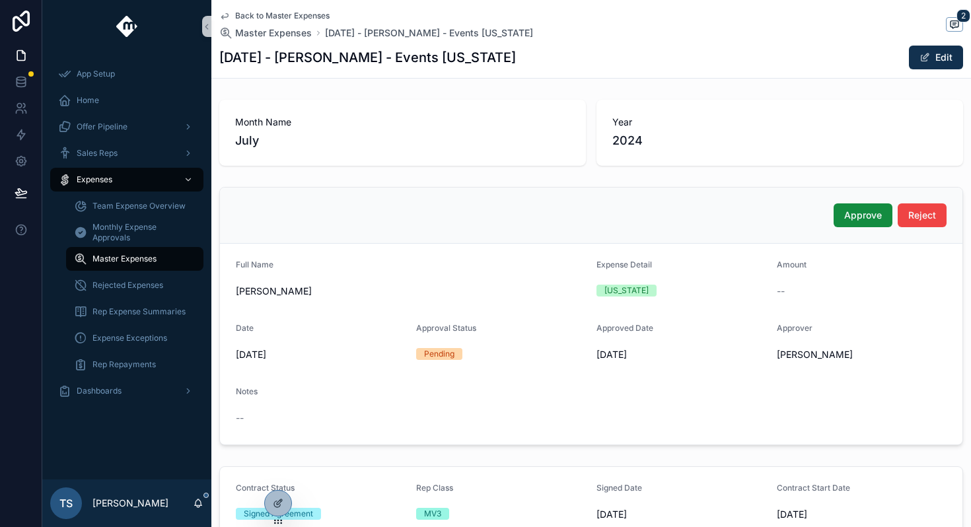
click at [276, 16] on span "Back to Master Expenses" at bounding box center [282, 16] width 94 height 11
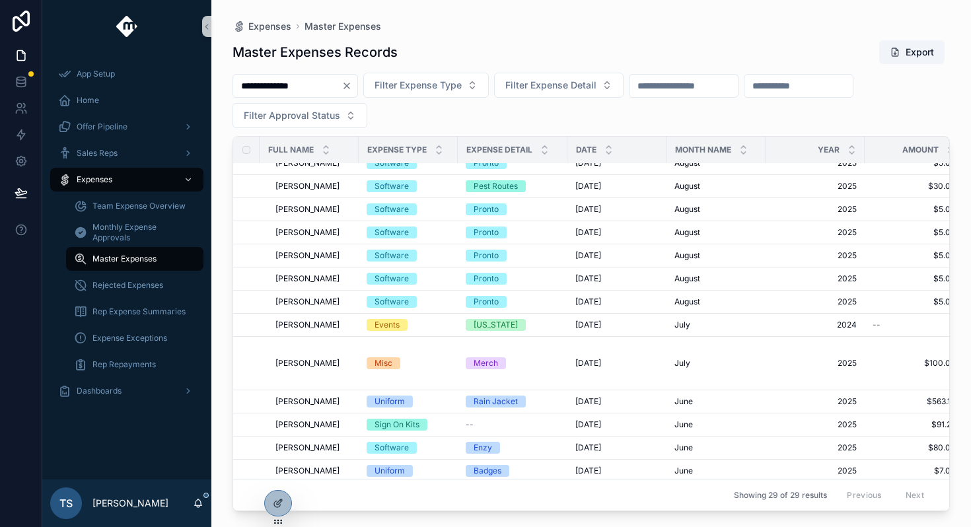
scroll to position [334, 0]
